Goal: Task Accomplishment & Management: Manage account settings

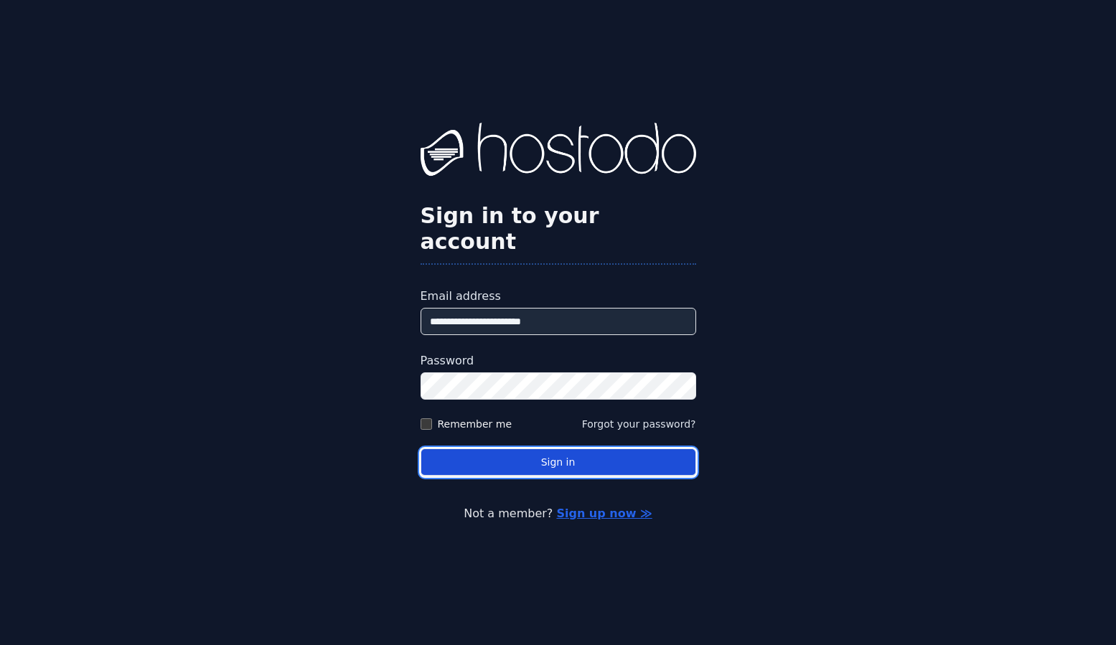
click at [482, 449] on button "Sign in" at bounding box center [559, 463] width 276 height 28
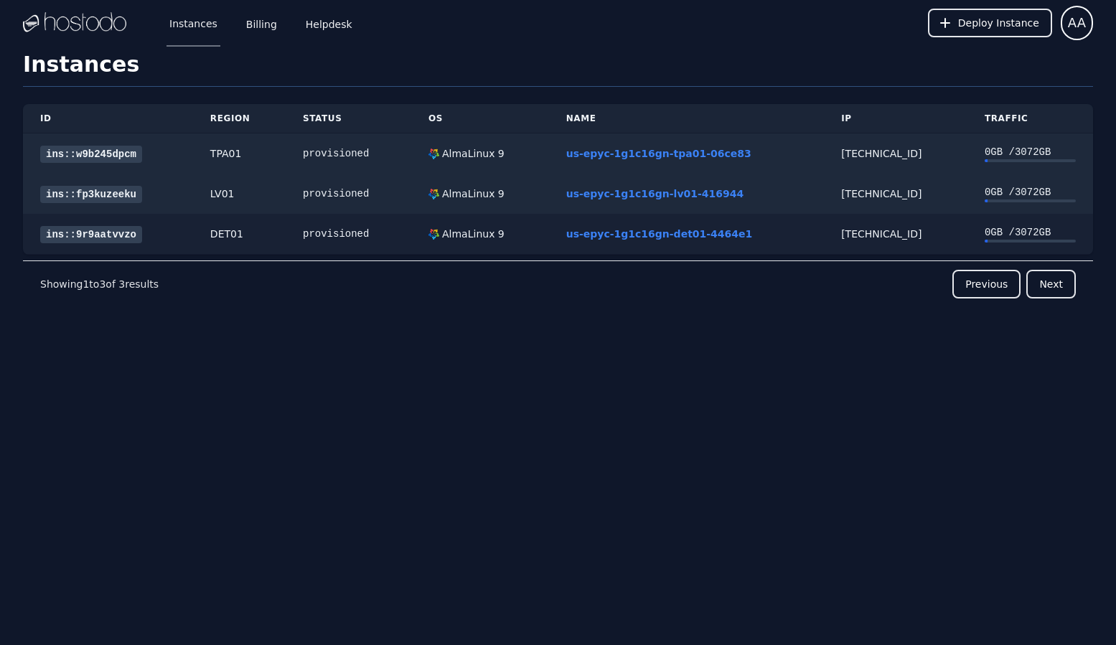
click at [874, 232] on div "38.43.93.179" at bounding box center [896, 234] width 109 height 14
copy div "38.43.93.179"
click at [360, 193] on div "provisioned" at bounding box center [348, 194] width 91 height 14
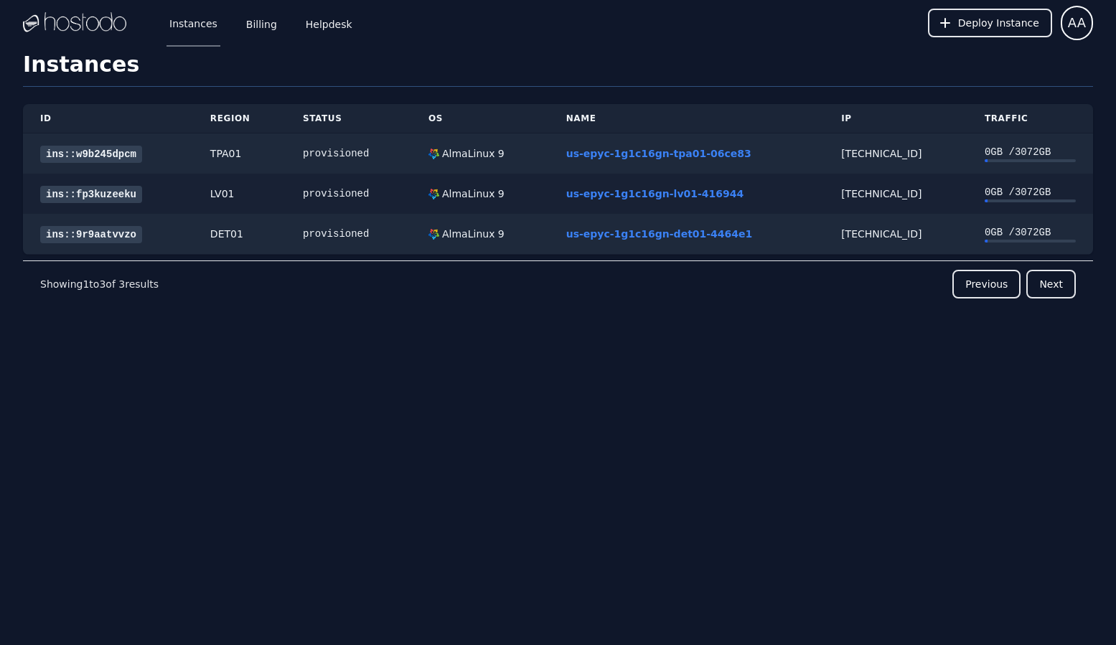
click at [867, 195] on div "[TECHNICAL_ID]" at bounding box center [896, 194] width 109 height 14
copy div "[TECHNICAL_ID]"
click at [71, 192] on link "ins::fp3kuzeeku" at bounding box center [91, 194] width 102 height 17
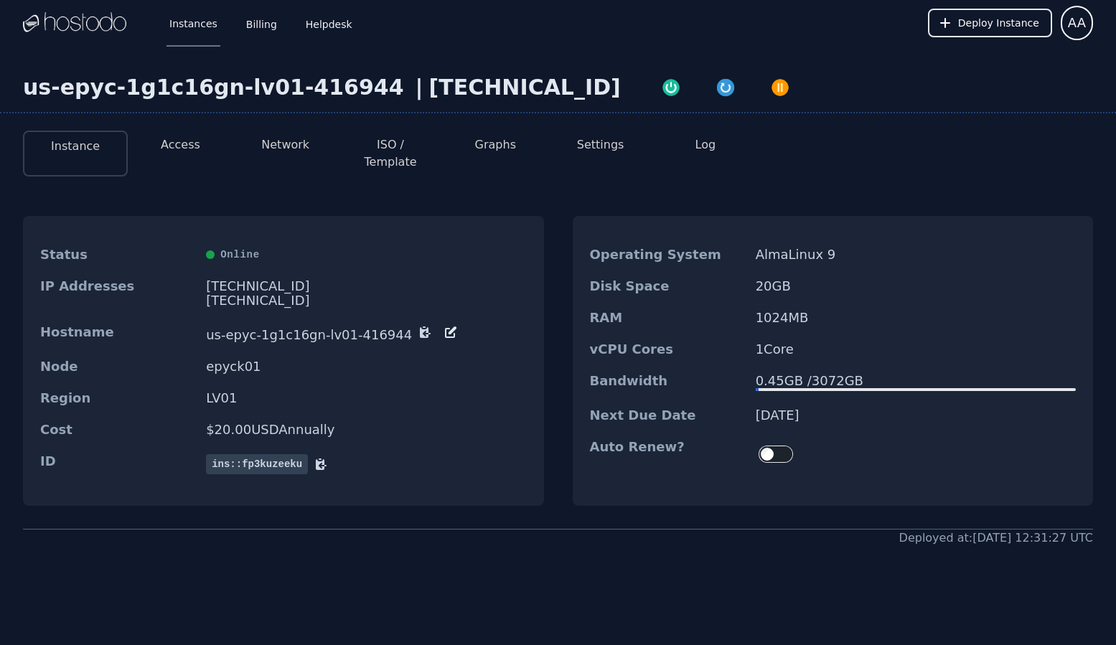
click at [210, 159] on li "Access" at bounding box center [180, 154] width 105 height 46
click at [199, 155] on li "Access" at bounding box center [180, 154] width 105 height 46
click at [185, 151] on button "Access" at bounding box center [180, 144] width 39 height 17
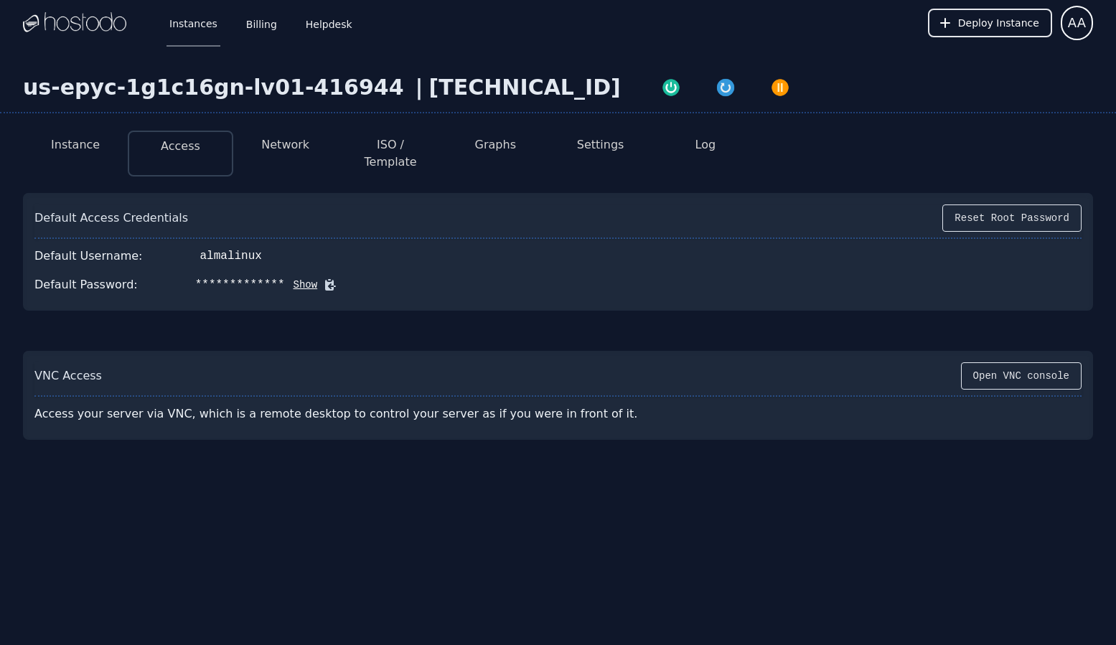
click at [323, 278] on icon at bounding box center [330, 285] width 14 height 14
click at [325, 280] on icon at bounding box center [330, 285] width 11 height 11
click at [482, 72] on div "**********" at bounding box center [558, 315] width 1116 height 538
click at [482, 77] on div "[TECHNICAL_ID]" at bounding box center [525, 88] width 192 height 26
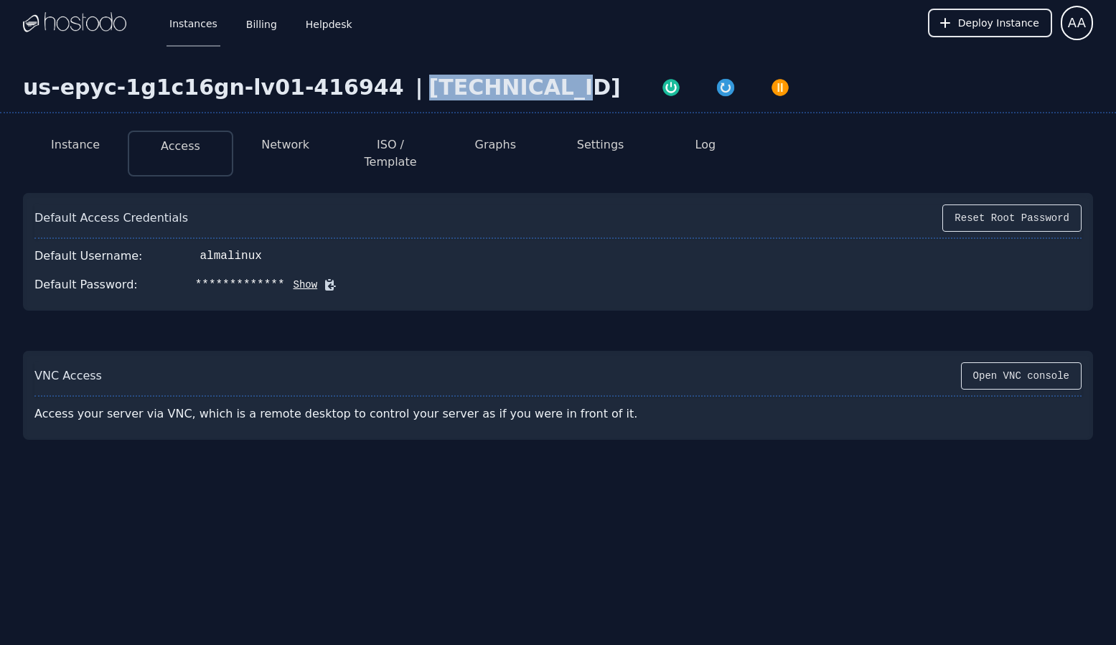
copy div "[TECHNICAL_ID]"
